Goal: Task Accomplishment & Management: Manage account settings

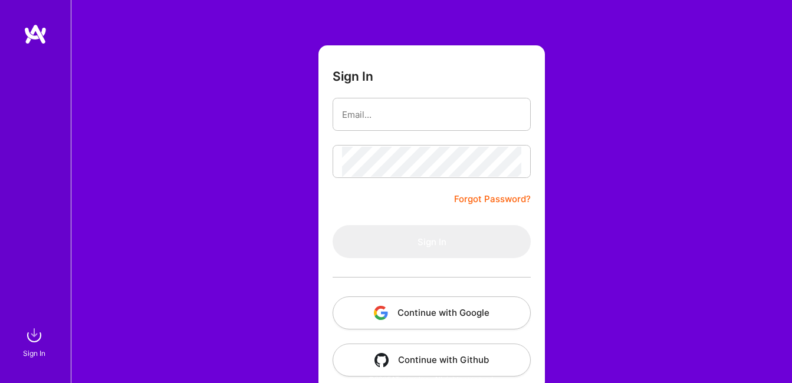
scroll to position [60, 0]
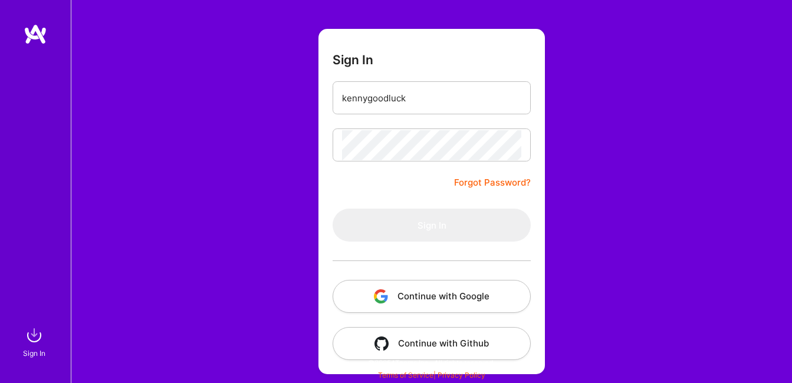
click at [436, 228] on button "Sign In" at bounding box center [432, 225] width 198 height 33
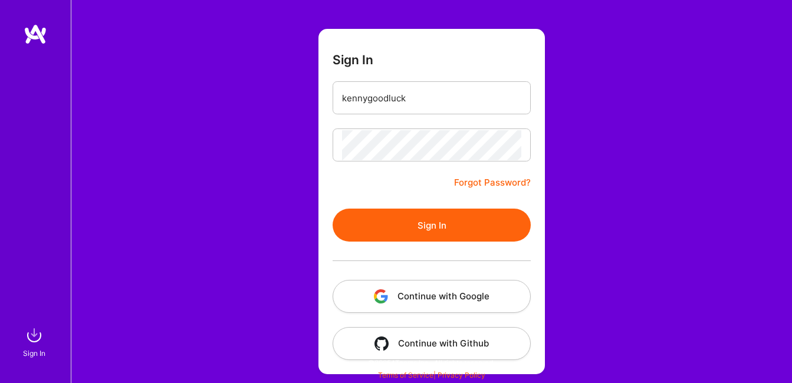
click at [440, 220] on button "Sign In" at bounding box center [432, 225] width 198 height 33
click at [436, 101] on input "kennygoodluck" at bounding box center [431, 98] width 179 height 30
type input "k"
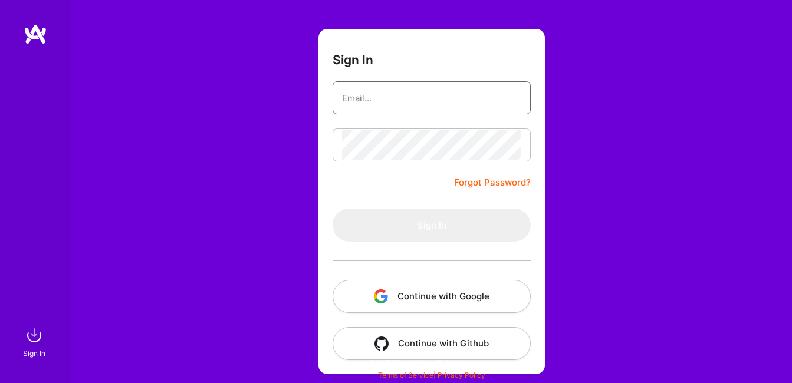
click at [405, 101] on input "email" at bounding box center [431, 98] width 179 height 30
click at [365, 101] on input "email" at bounding box center [431, 98] width 179 height 30
click at [401, 300] on button "Continue with Google" at bounding box center [432, 296] width 198 height 33
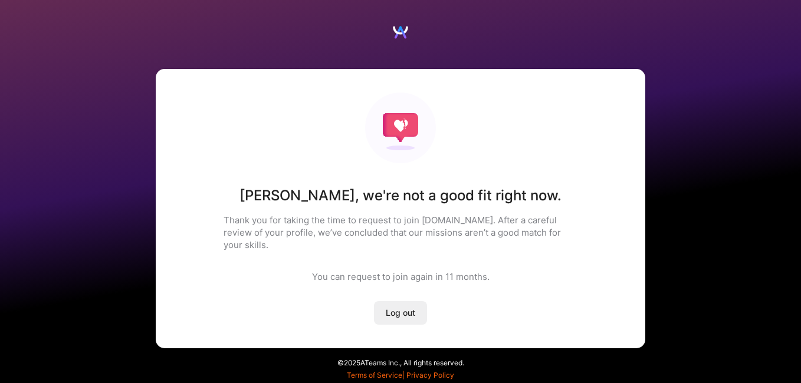
click at [424, 271] on div "You can request to join again [DATE] ." at bounding box center [401, 277] width 178 height 12
click at [397, 120] on img at bounding box center [400, 128] width 71 height 71
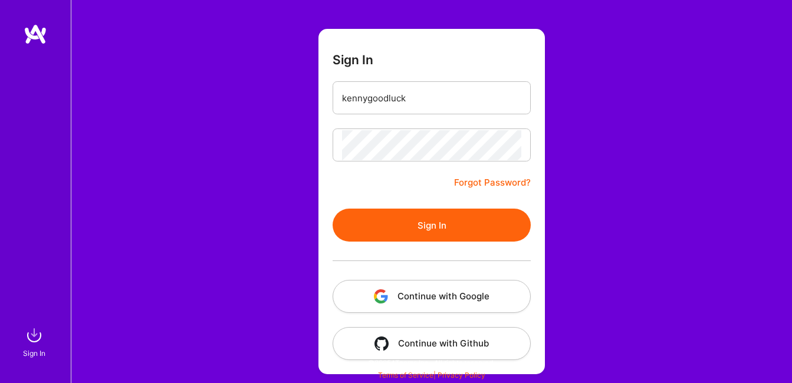
scroll to position [60, 0]
click at [472, 304] on button "Continue with Google" at bounding box center [432, 296] width 198 height 33
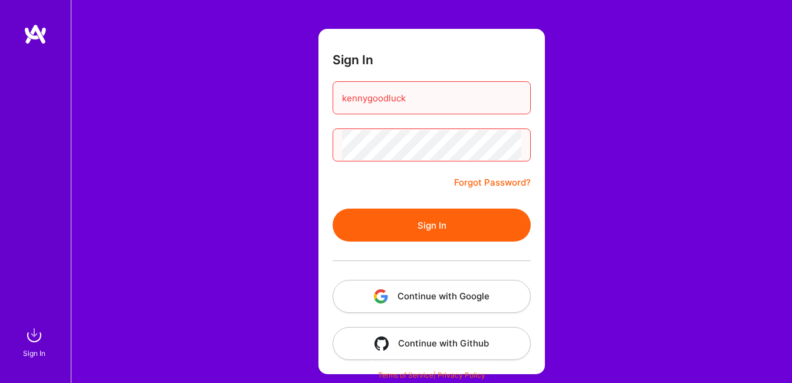
click at [484, 294] on button "Continue with Google" at bounding box center [432, 296] width 198 height 33
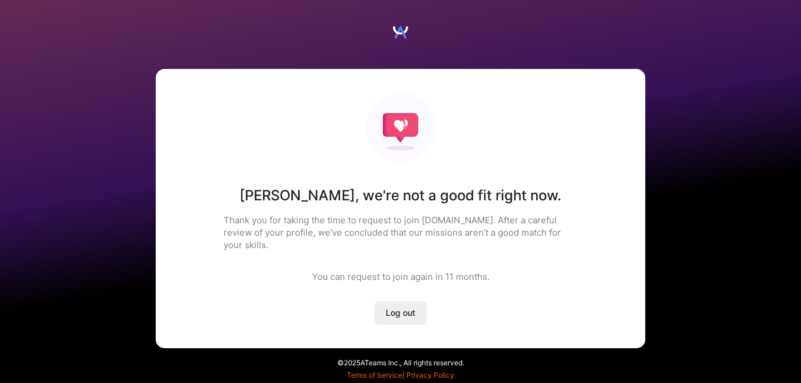
click at [403, 301] on button "Log out" at bounding box center [400, 313] width 53 height 24
click at [402, 307] on span "Log out" at bounding box center [400, 313] width 29 height 12
click at [406, 307] on span "Log out" at bounding box center [400, 313] width 29 height 12
click at [412, 307] on span "Log out" at bounding box center [400, 313] width 29 height 12
click at [404, 307] on span "Log out" at bounding box center [400, 313] width 29 height 12
